Goal: Task Accomplishment & Management: Manage account settings

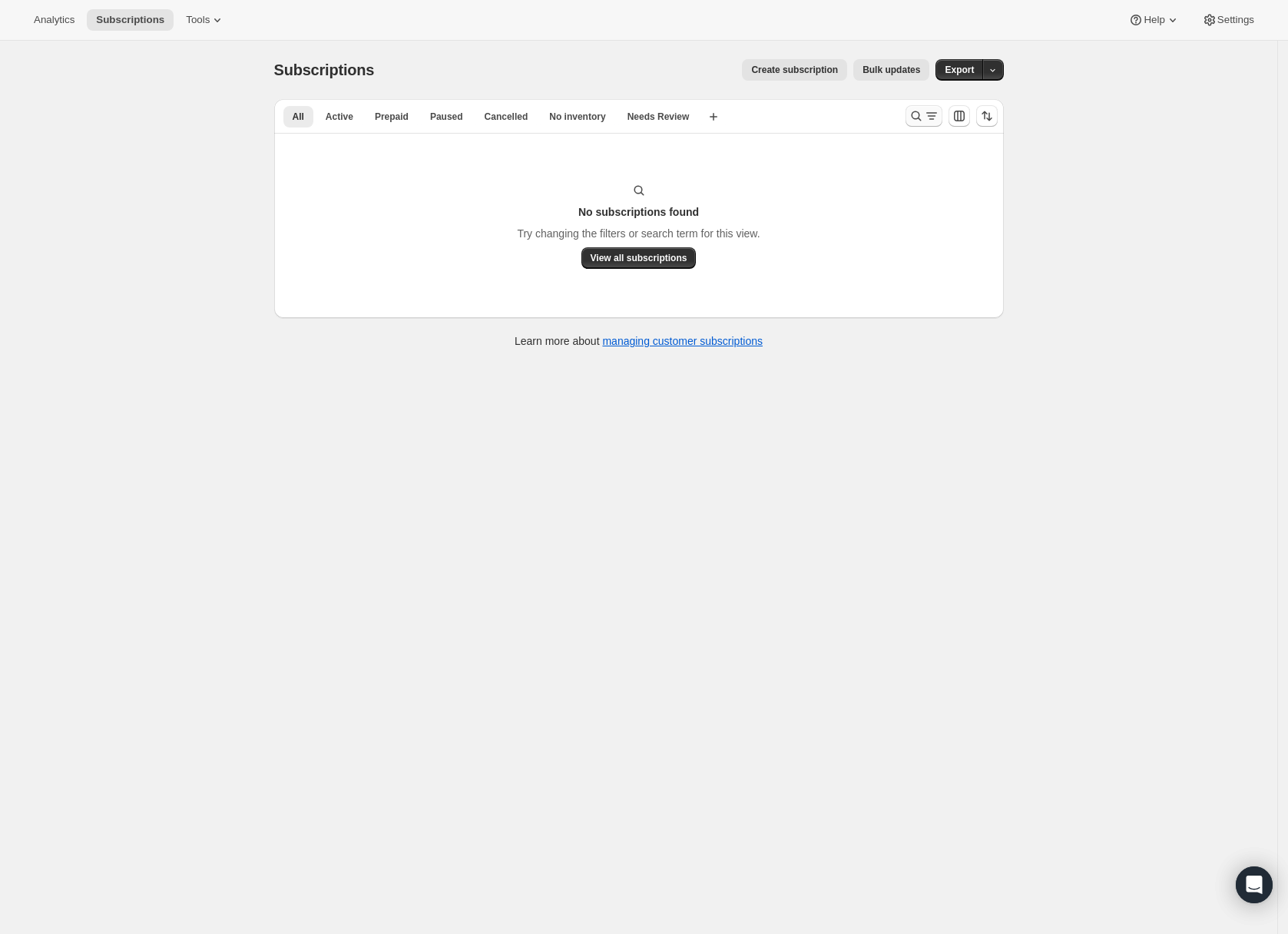
click at [924, 117] on icon "Search and filter results" at bounding box center [916, 116] width 16 height 16
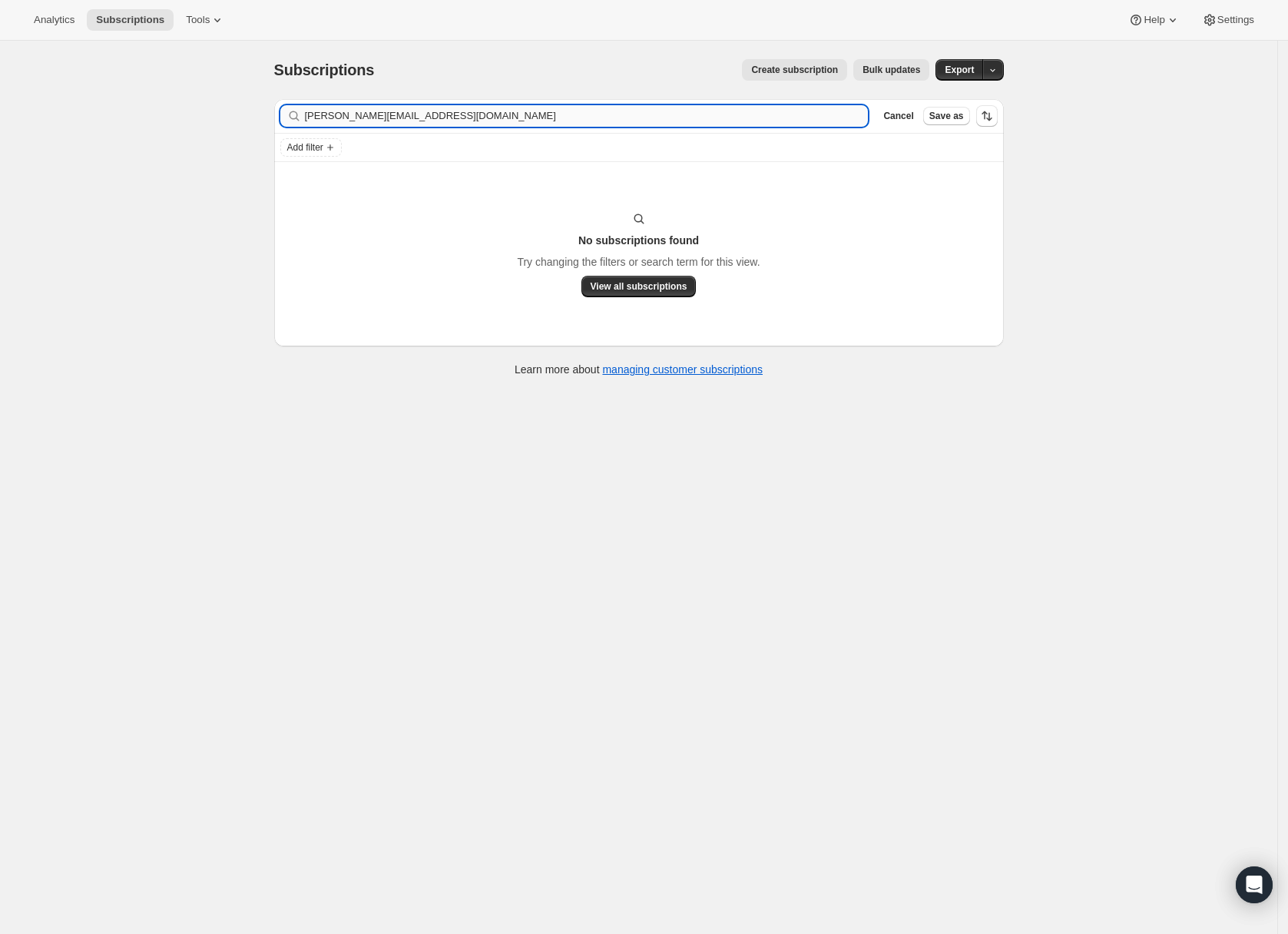
click at [587, 120] on input "[PERSON_NAME][EMAIL_ADDRESS][DOMAIN_NAME]" at bounding box center [587, 116] width 563 height 21
click at [590, 119] on input "[PERSON_NAME][EMAIL_ADDRESS][DOMAIN_NAME]" at bounding box center [587, 116] width 563 height 21
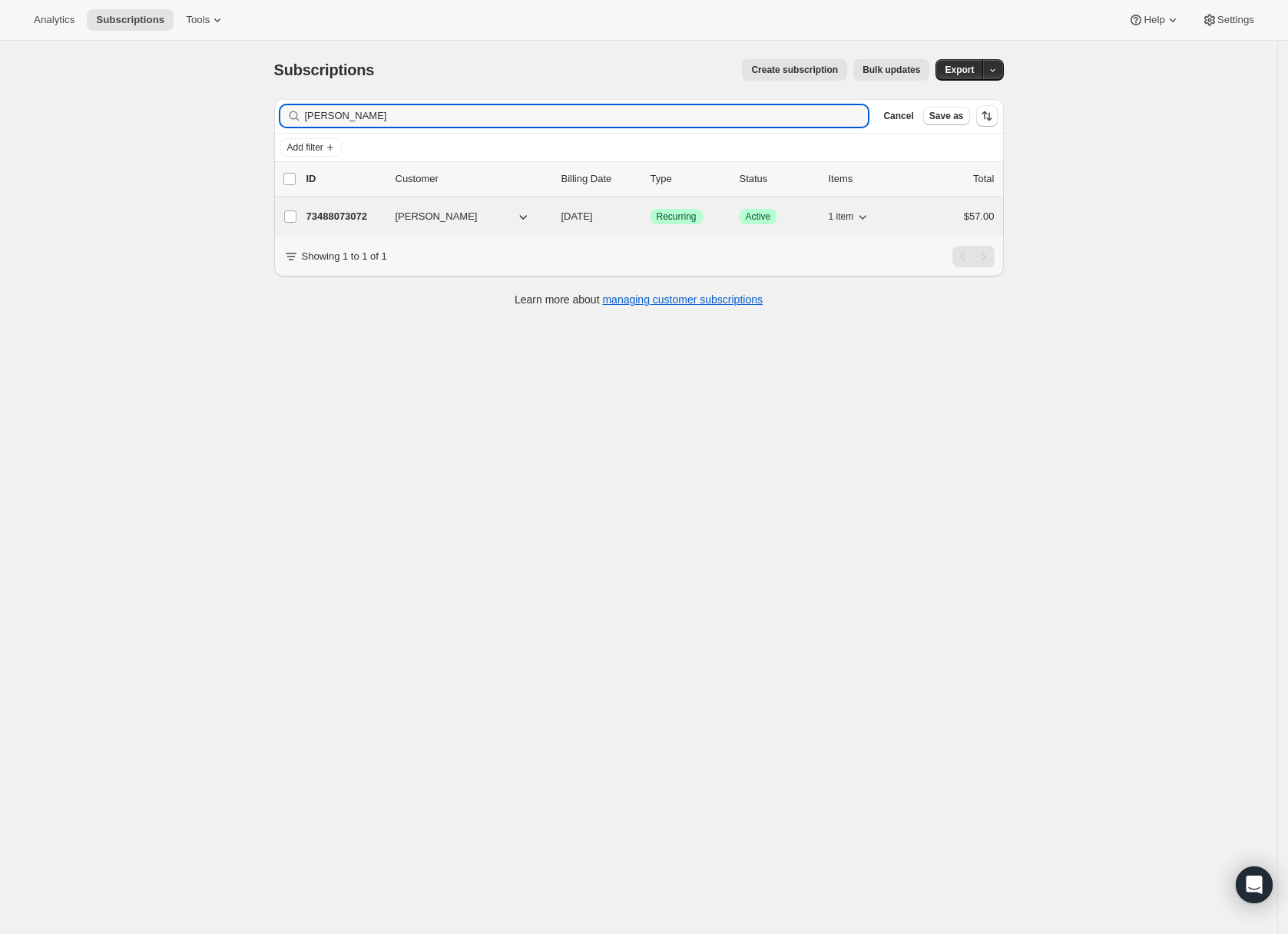
type input "[PERSON_NAME]"
click at [357, 215] on p "73488073072" at bounding box center [344, 217] width 77 height 16
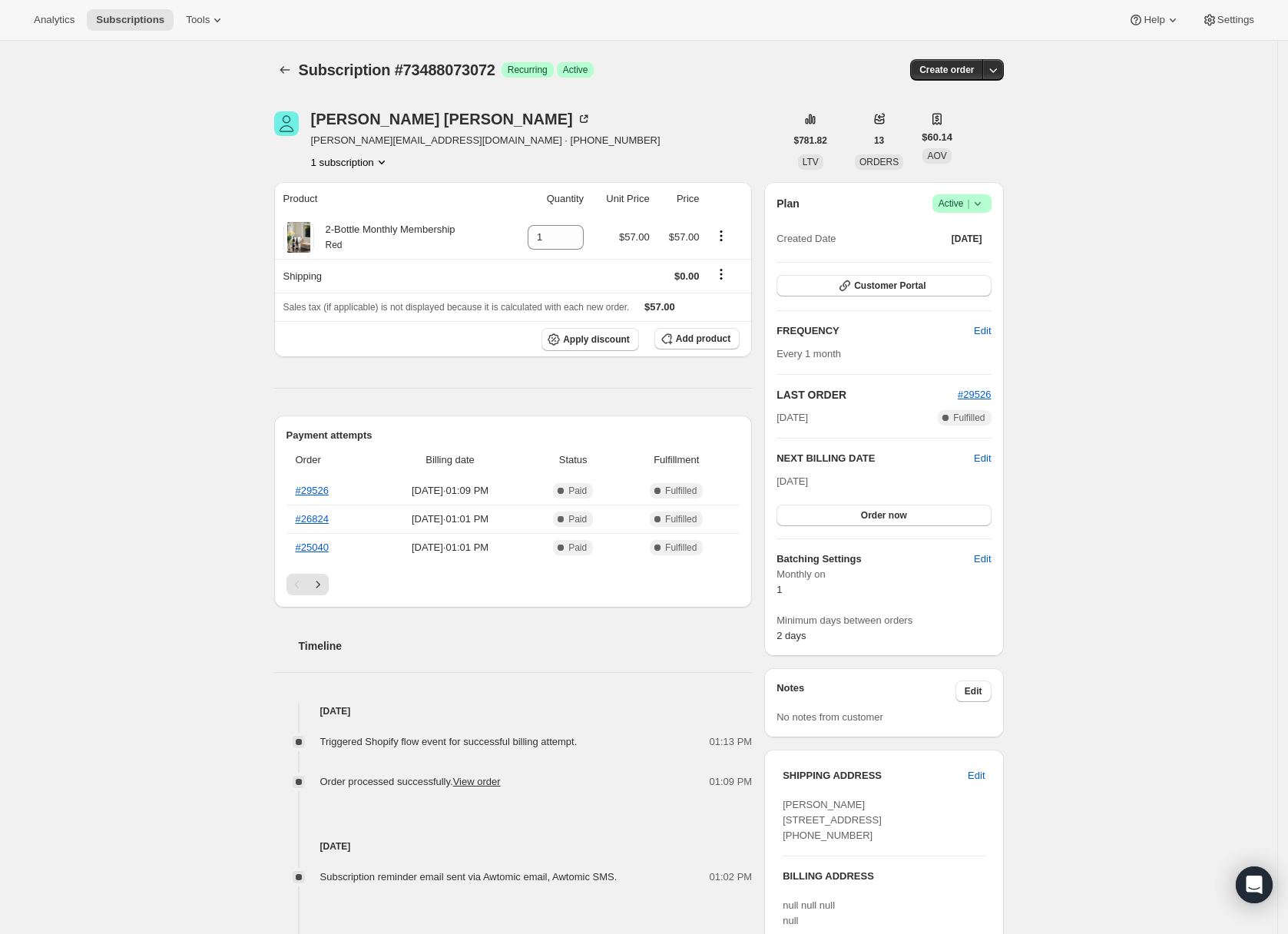
click at [983, 201] on icon at bounding box center [978, 204] width 16 height 16
click at [991, 225] on button "Pause subscription" at bounding box center [961, 233] width 96 height 24
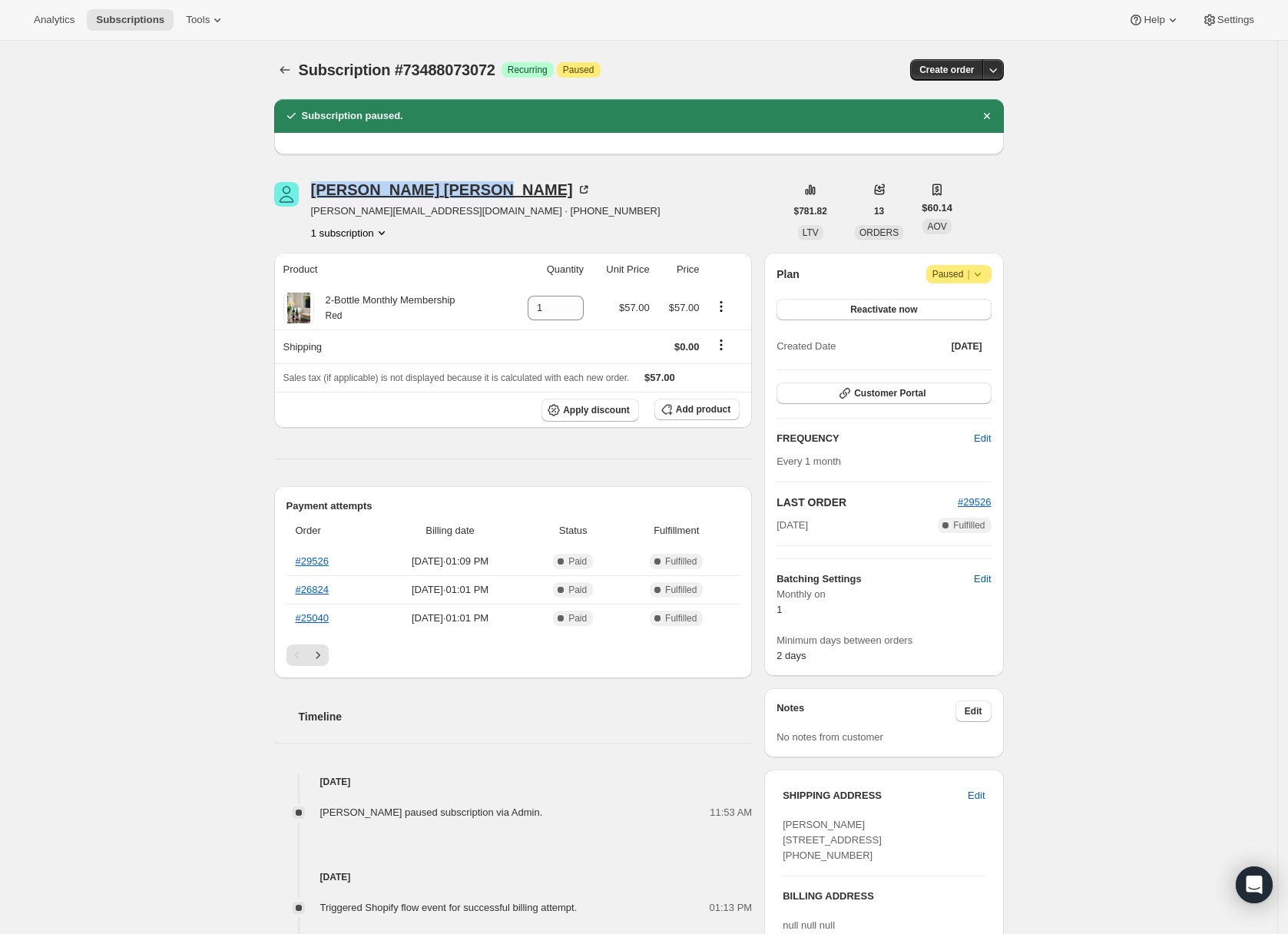
drag, startPoint x: 310, startPoint y: 182, endPoint x: 453, endPoint y: 191, distance: 143.3
click at [453, 191] on div "[PERSON_NAME] [PERSON_NAME][EMAIL_ADDRESS][DOMAIN_NAME] · [PHONE_NUMBER] 1 subs…" at bounding box center [529, 211] width 511 height 58
copy div "[PERSON_NAME]"
drag, startPoint x: 200, startPoint y: 298, endPoint x: 241, endPoint y: 240, distance: 71.0
click at [200, 298] on div "Subscription #73488073072. This page is ready Subscription #73488073072 Success…" at bounding box center [638, 707] width 1277 height 1333
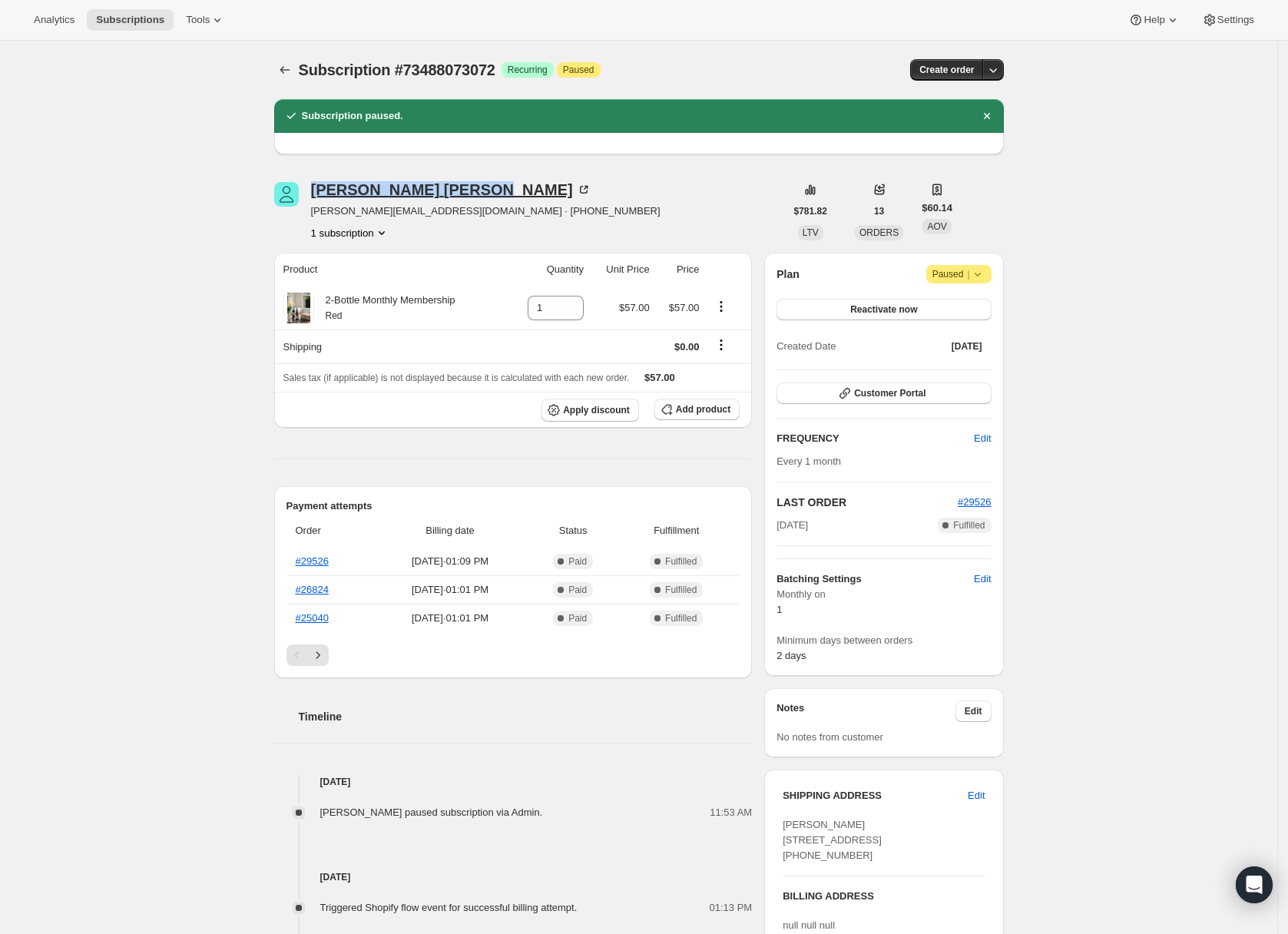
drag, startPoint x: 311, startPoint y: 185, endPoint x: 450, endPoint y: 187, distance: 139.0
click at [450, 187] on div "[PERSON_NAME] [PERSON_NAME][EMAIL_ADDRESS][DOMAIN_NAME] · [PHONE_NUMBER] 1 subs…" at bounding box center [529, 211] width 511 height 58
copy div "[PERSON_NAME]"
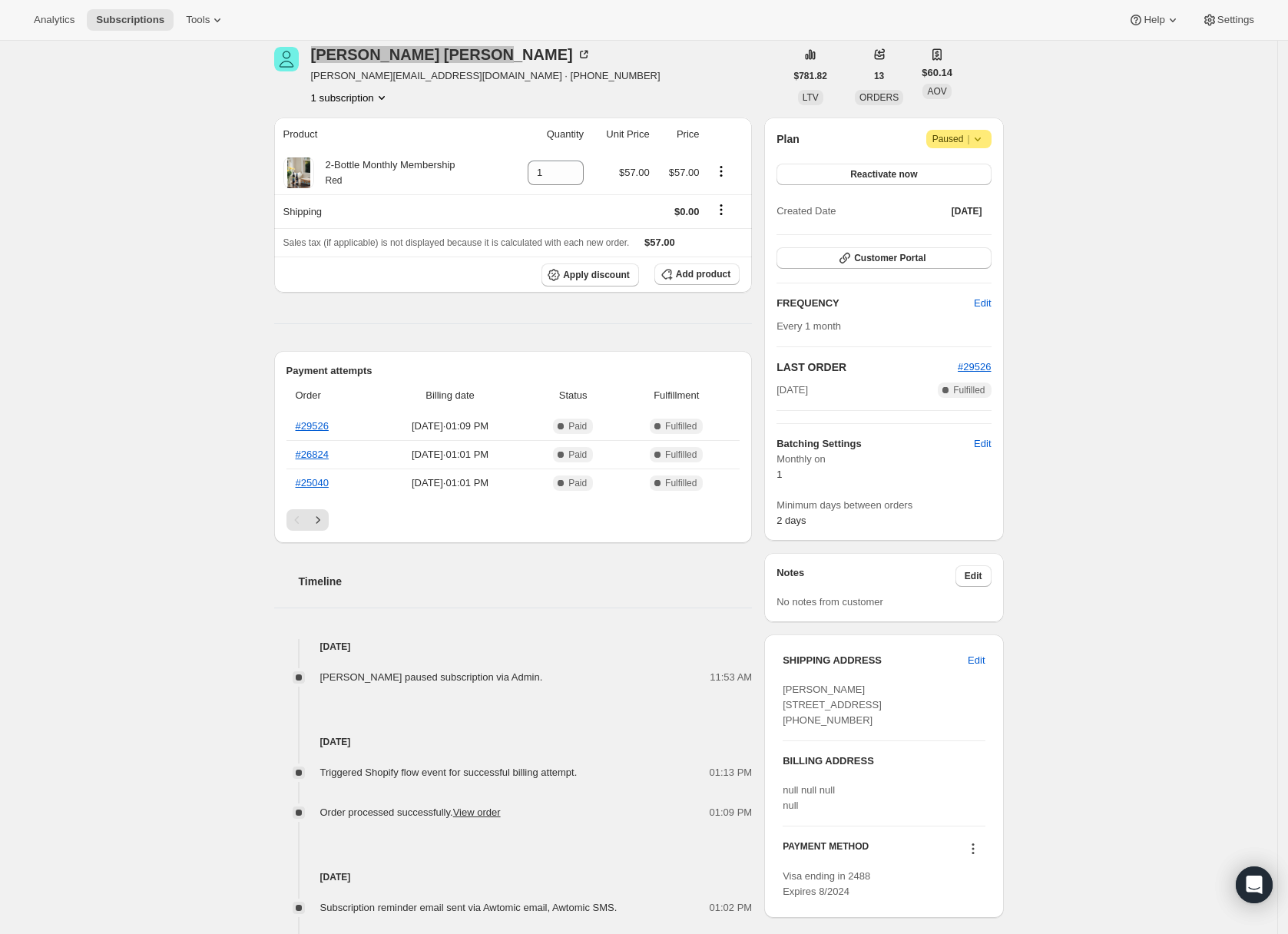
scroll to position [134, 0]
click at [980, 301] on span "Edit" at bounding box center [982, 305] width 17 height 16
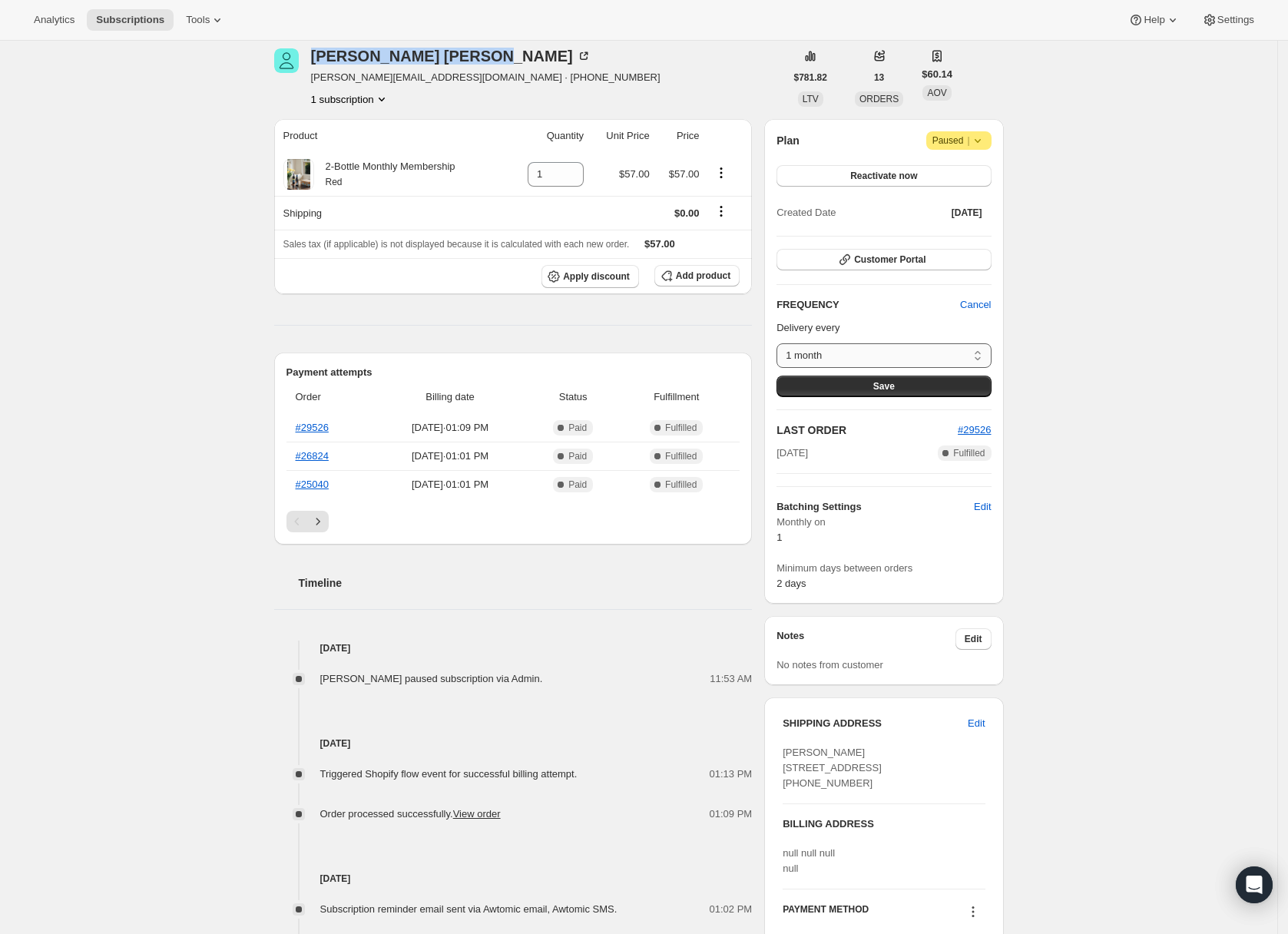
click at [980, 354] on select "1 month Custom..." at bounding box center [883, 354] width 215 height 24
select select "custom"
click at [781, 343] on select "1 month Custom..." at bounding box center [883, 354] width 215 height 24
select select "MONTH"
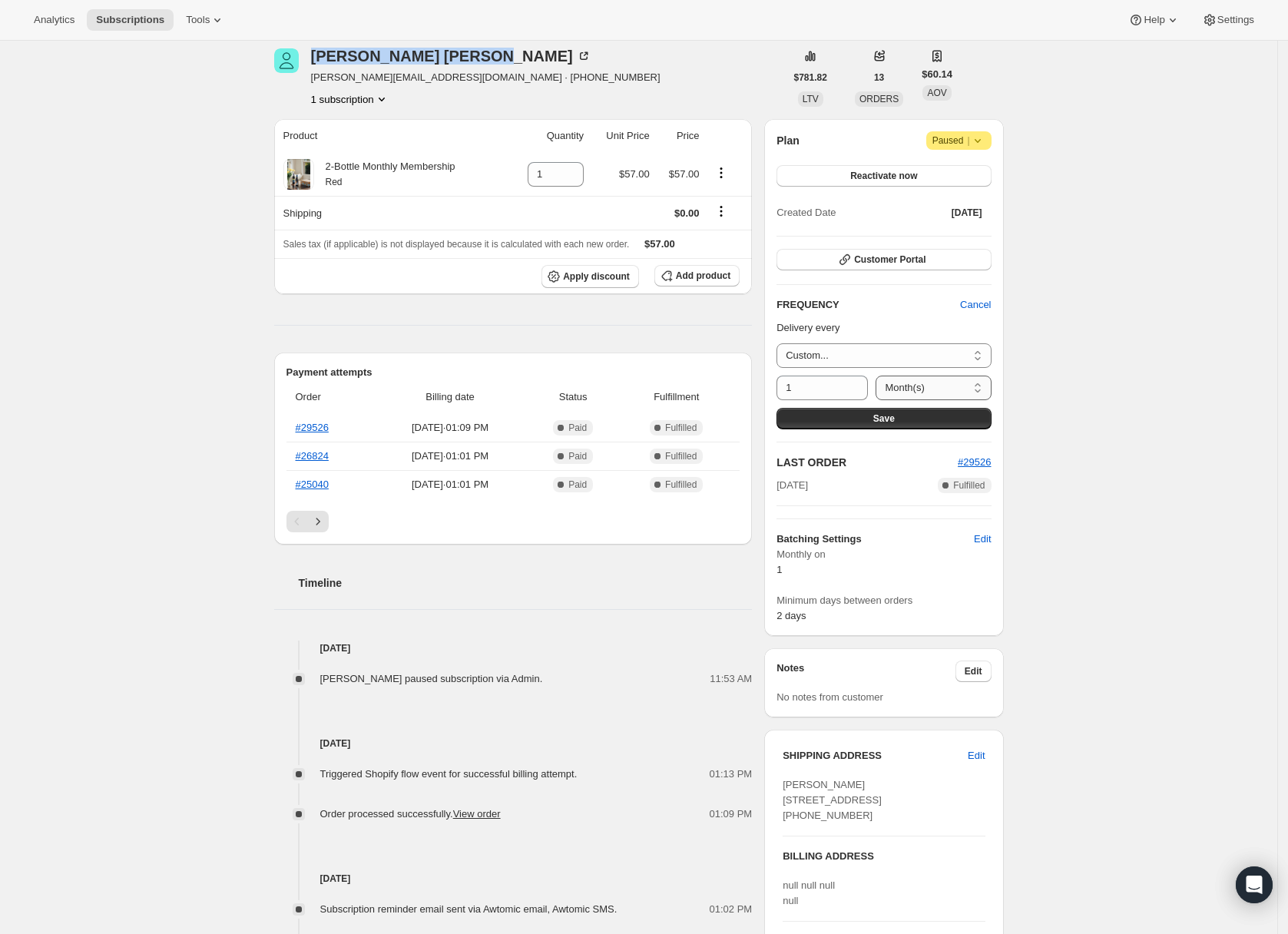
click at [968, 388] on select "Day(s) Week(s) Month(s) Year(s)" at bounding box center [932, 387] width 116 height 24
click at [883, 376] on select "Day(s) Week(s) Month(s) Year(s)" at bounding box center [932, 387] width 116 height 24
click at [854, 387] on div "1" at bounding box center [822, 387] width 91 height 24
click at [862, 385] on icon at bounding box center [857, 392] width 16 height 16
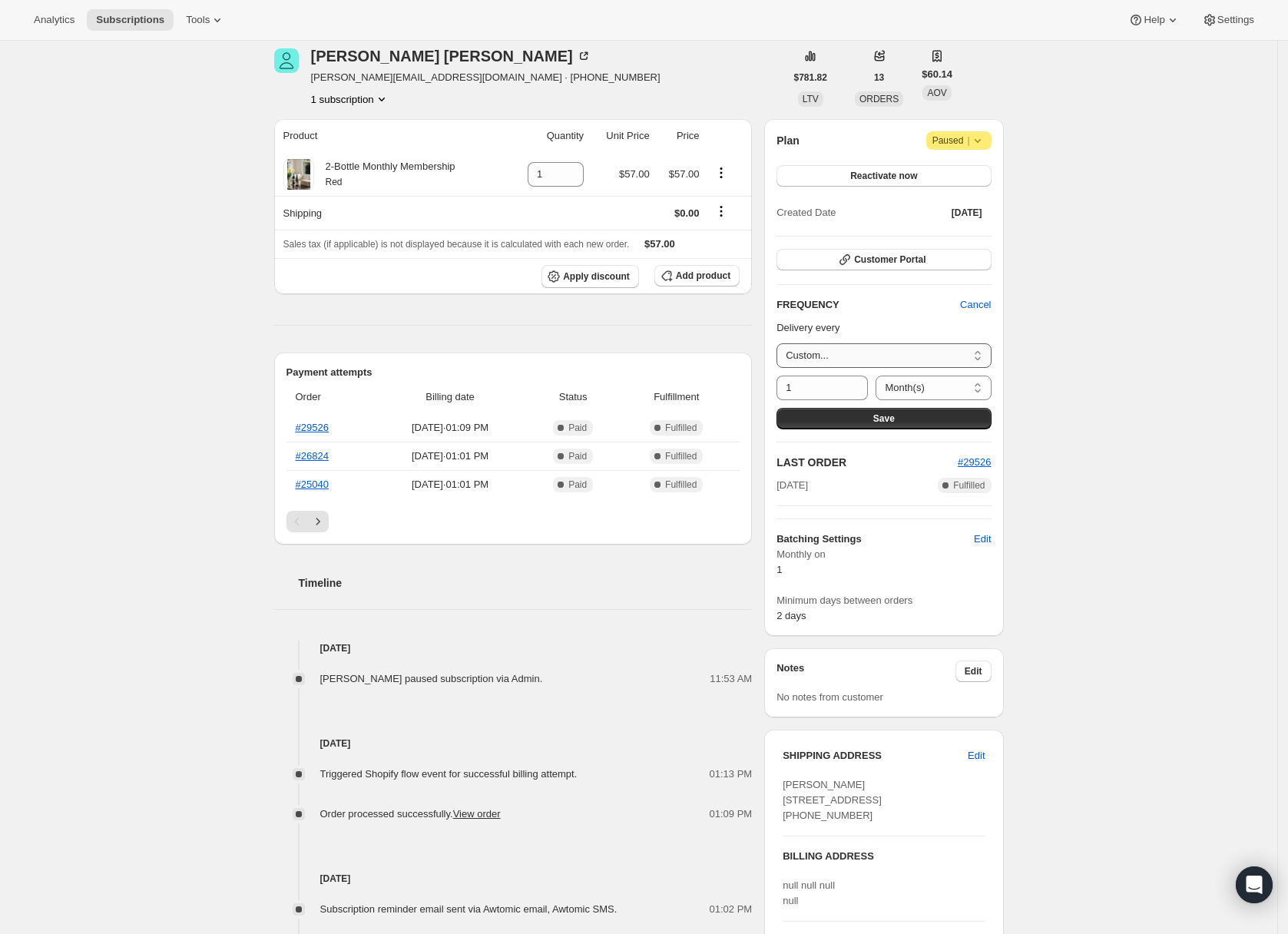
click at [901, 353] on select "1 month Custom..." at bounding box center [883, 354] width 215 height 24
select select "MONTH#1"
click at [781, 343] on select "1 month Custom..." at bounding box center [883, 354] width 215 height 24
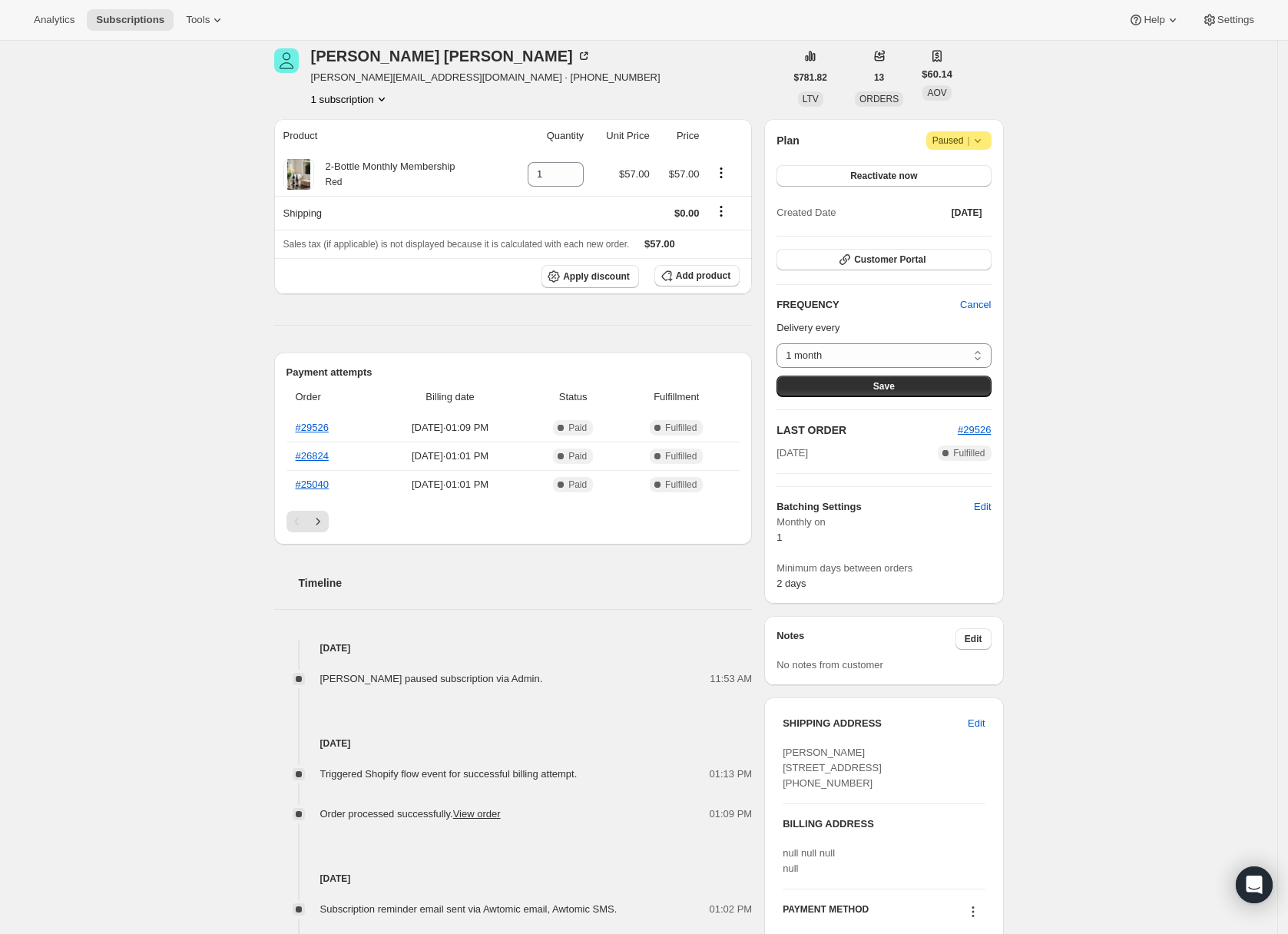
click at [1116, 308] on div "Subscription #73488073072. This page is ready Subscription #73488073072 Success…" at bounding box center [638, 573] width 1277 height 1333
click at [983, 314] on button "Cancel" at bounding box center [975, 304] width 50 height 24
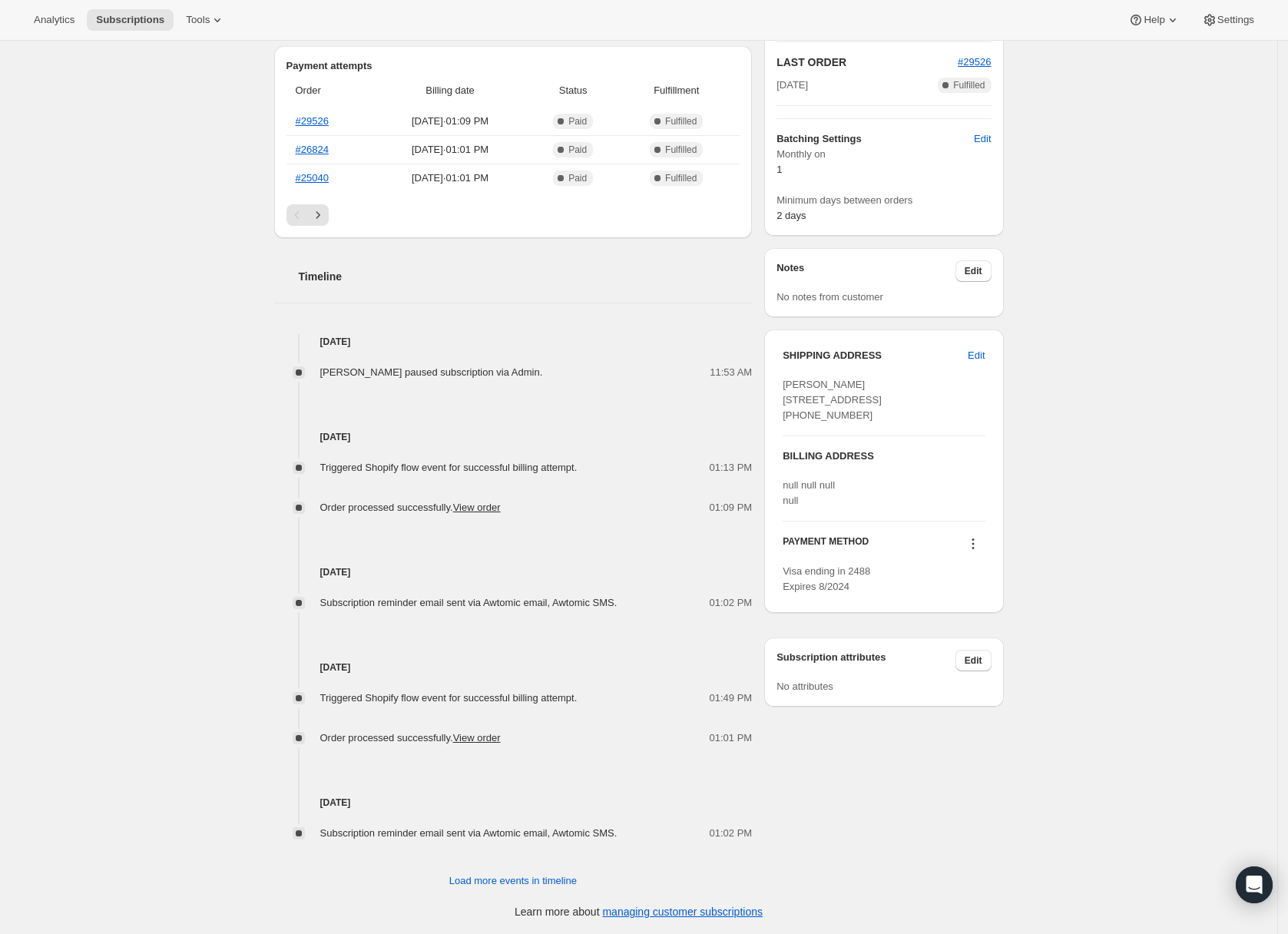
scroll to position [441, 0]
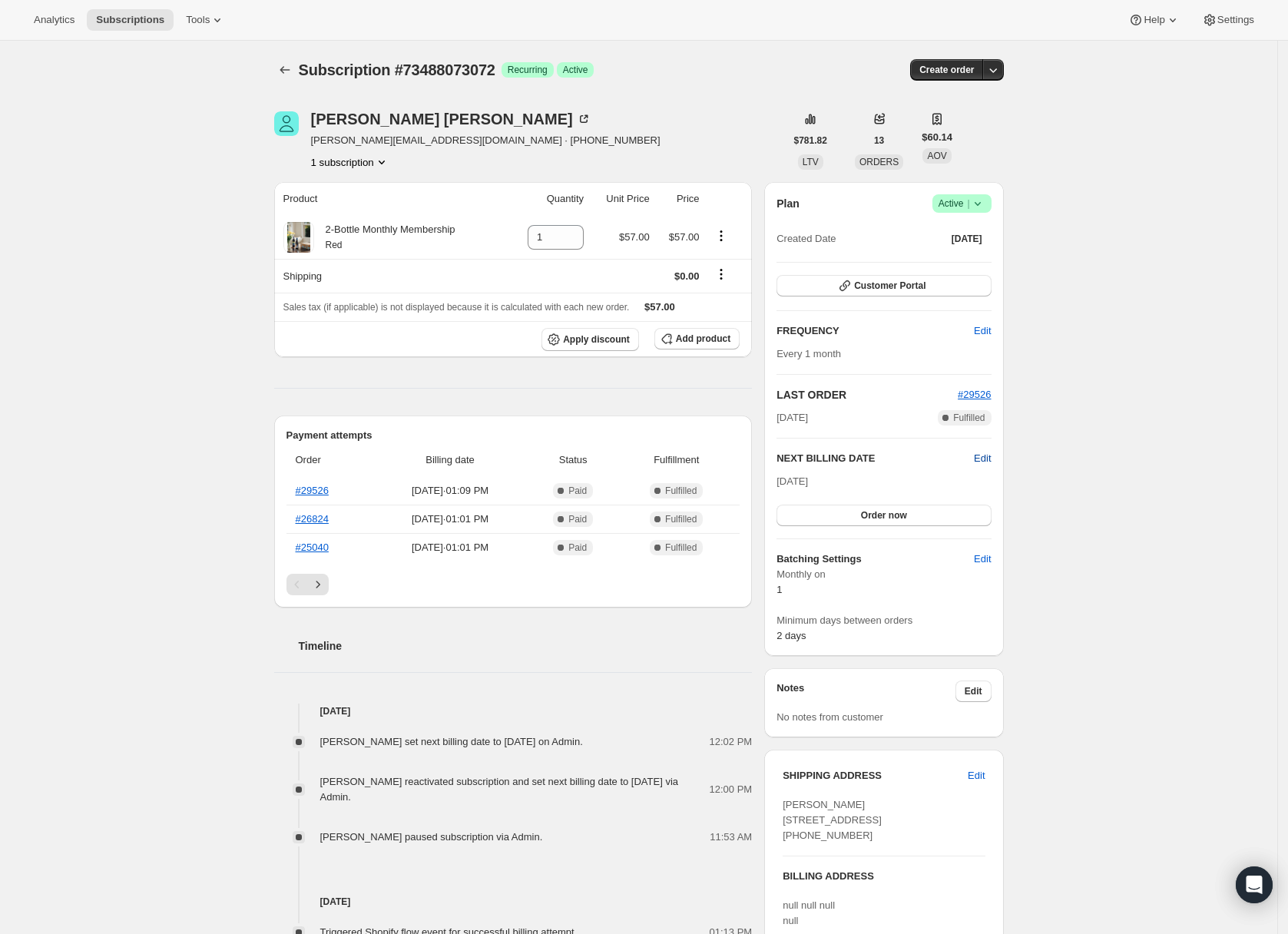
click at [978, 462] on span "Edit" at bounding box center [982, 458] width 17 height 16
click at [1048, 455] on div "Subscription #73488073072. This page is ready Subscription #73488073072 Success…" at bounding box center [638, 719] width 1277 height 1358
click at [1084, 536] on div "Subscription #73488073072. This page is ready Subscription #73488073072 Success…" at bounding box center [638, 719] width 1277 height 1358
